Goal: Task Accomplishment & Management: Use online tool/utility

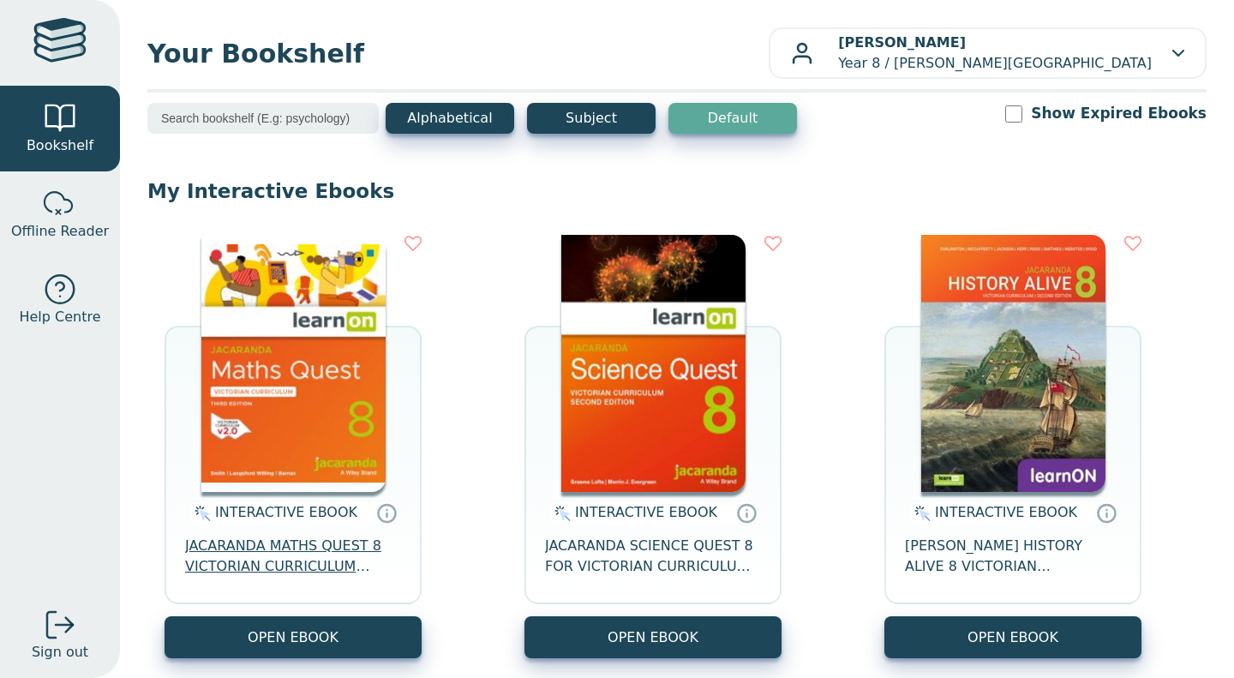
click at [312, 566] on span "JACARANDA MATHS QUEST 8 VICTORIAN CURRICULUM LEARNON EBOOK 3E" at bounding box center [293, 556] width 216 height 41
click at [331, 557] on span "JACARANDA MATHS QUEST 8 VICTORIAN CURRICULUM LEARNON EBOOK 3E" at bounding box center [293, 556] width 216 height 41
